Goal: Check status: Check status

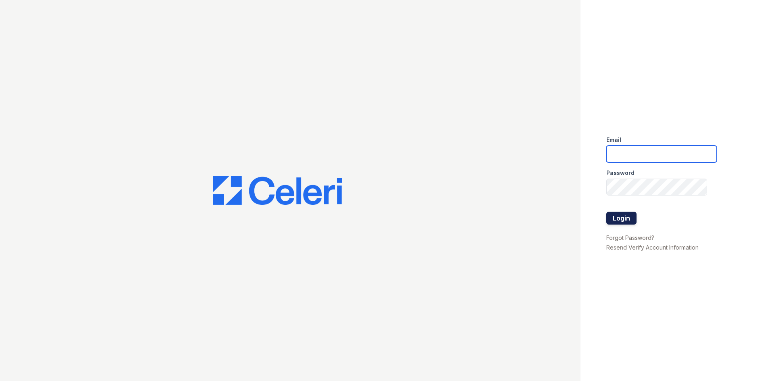
type input "[DOMAIN_NAME][EMAIL_ADDRESS][DOMAIN_NAME]"
click at [630, 219] on button "Login" at bounding box center [621, 218] width 30 height 13
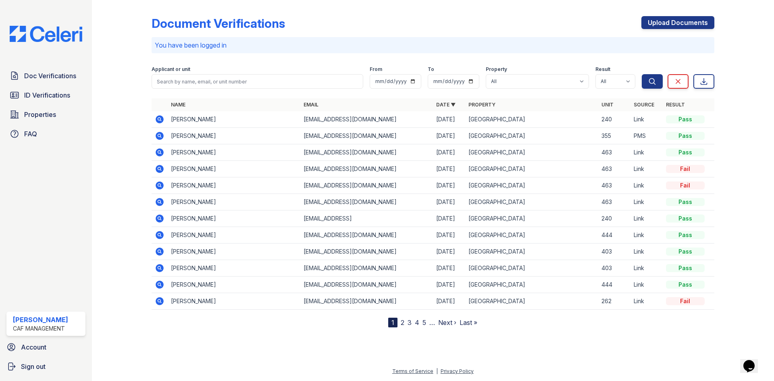
click at [160, 152] on icon at bounding box center [159, 152] width 2 height 2
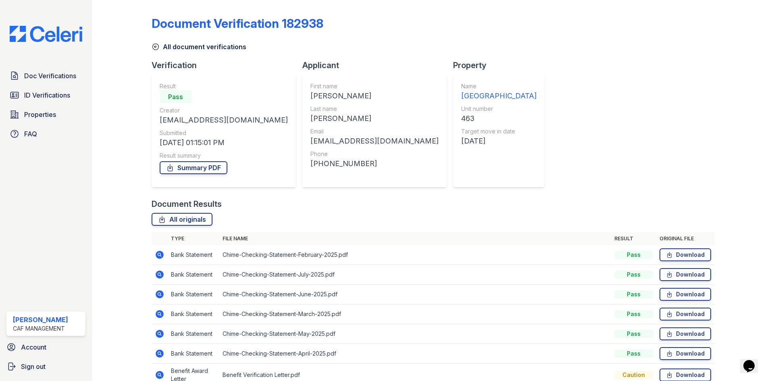
scroll to position [41, 0]
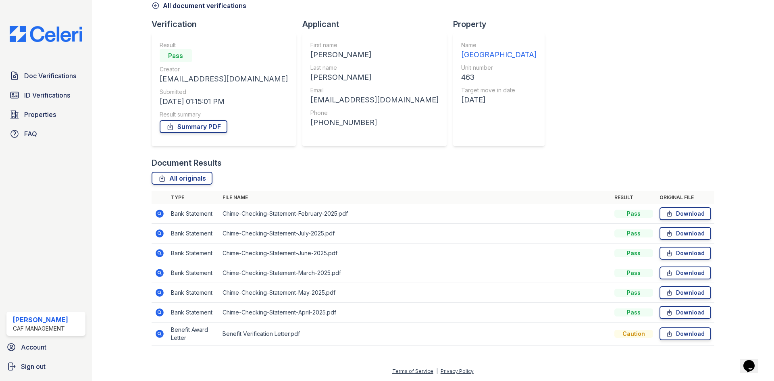
click at [158, 213] on icon at bounding box center [159, 213] width 2 height 2
click at [158, 312] on icon at bounding box center [159, 312] width 2 height 2
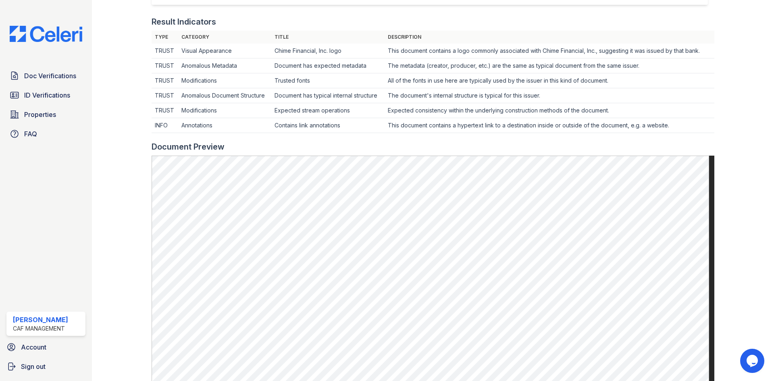
scroll to position [242, 0]
